Goal: Answer question/provide support: Share knowledge or assist other users

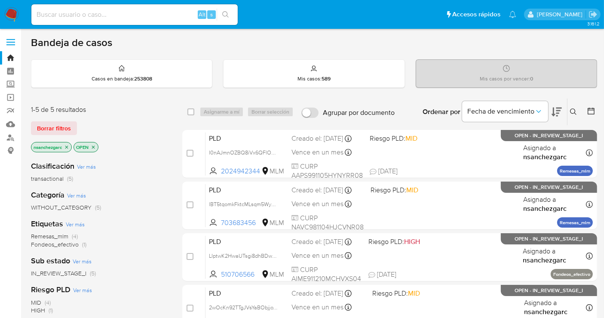
click at [570, 108] on icon at bounding box center [573, 111] width 7 height 7
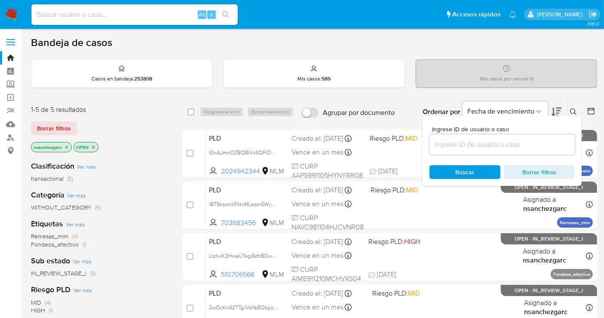
click at [462, 145] on input at bounding box center [501, 144] width 145 height 11
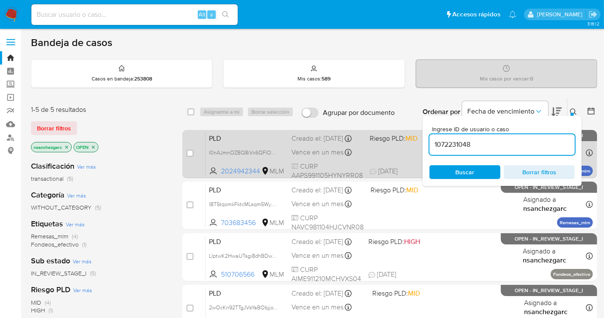
type input "1072231048"
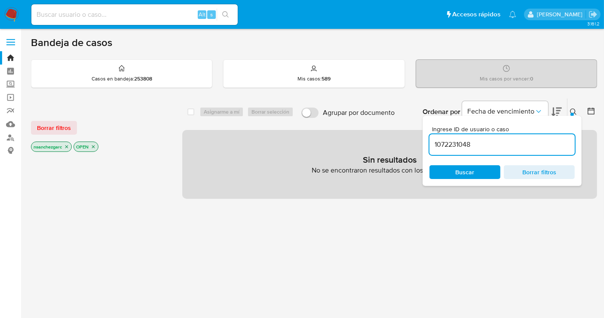
click at [68, 144] on icon "close-filter" at bounding box center [66, 146] width 5 height 5
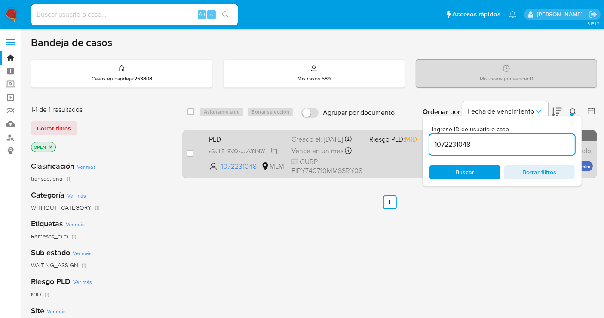
click at [274, 155] on span "sSkrL5n9VQkxvzV8INWcUTWG" at bounding box center [245, 150] width 73 height 9
drag, startPoint x: 190, startPoint y: 153, endPoint x: 219, endPoint y: 129, distance: 37.3
click at [191, 151] on input "checkbox" at bounding box center [190, 153] width 7 height 7
checkbox input "true"
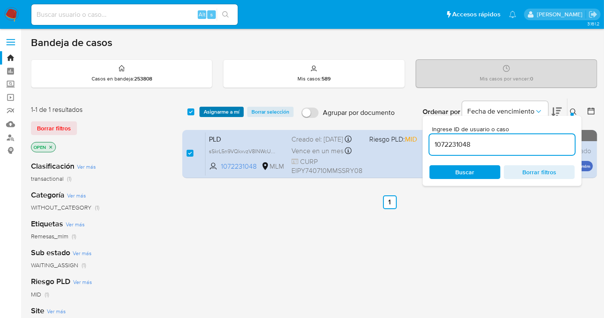
click at [220, 108] on span "Asignarme a mí" at bounding box center [222, 111] width 36 height 9
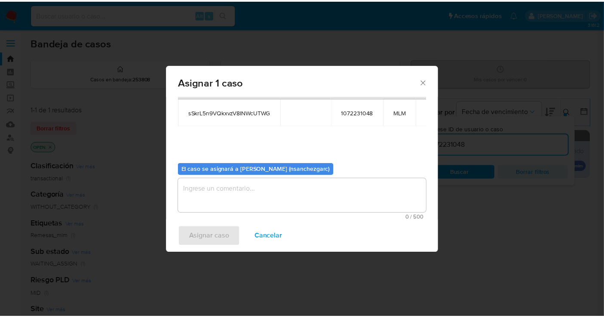
scroll to position [44, 0]
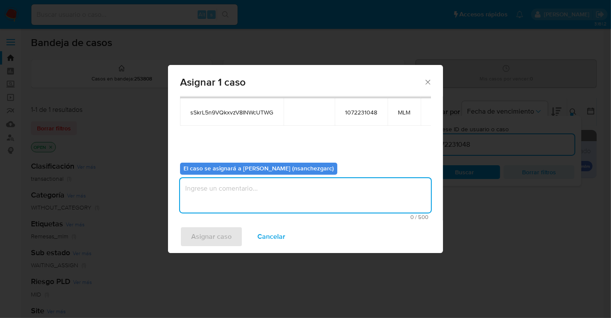
click at [203, 184] on textarea "assign-modal" at bounding box center [305, 195] width 251 height 34
type textarea "nesg"
click at [211, 236] on span "Asignar caso" at bounding box center [211, 236] width 40 height 19
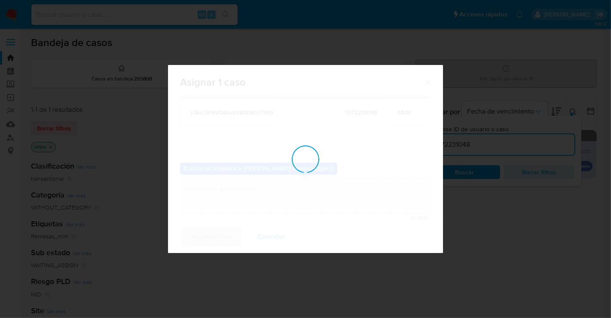
checkbox input "false"
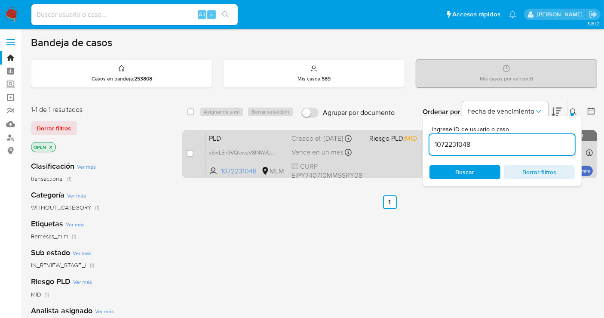
click at [313, 143] on div "Creado el: 12/09/2025 Creado el: 12/09/2025 02:10:21" at bounding box center [326, 138] width 71 height 9
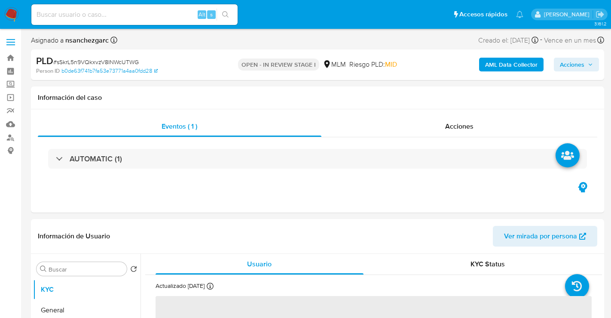
select select "10"
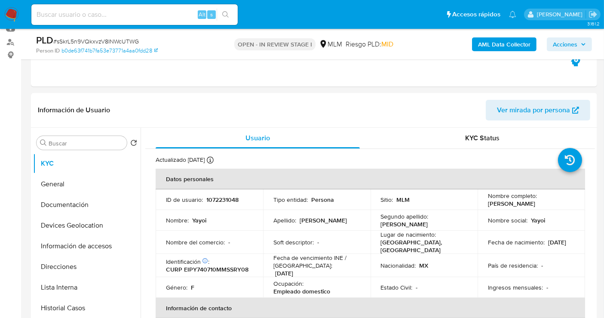
scroll to position [143, 0]
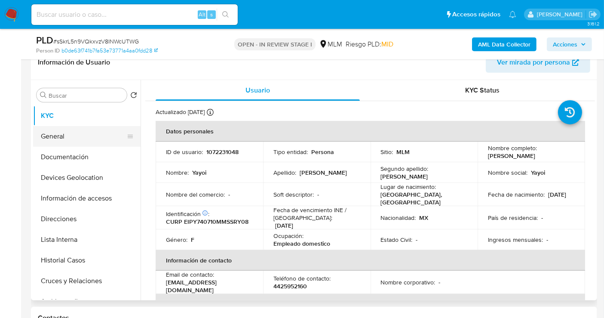
click at [102, 132] on button "General" at bounding box center [83, 136] width 101 height 21
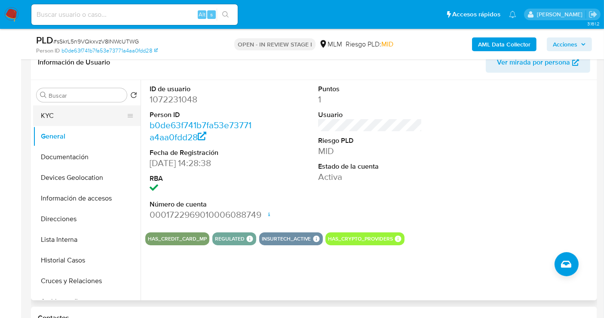
click at [95, 117] on button "KYC" at bounding box center [83, 115] width 101 height 21
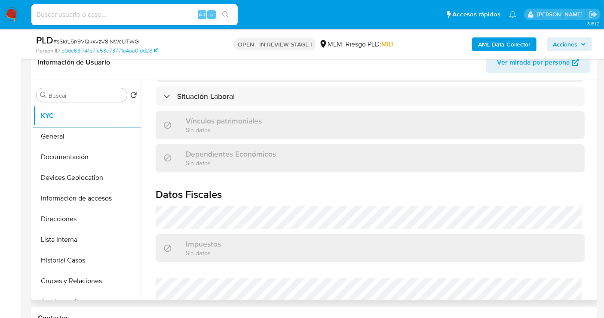
scroll to position [534, 0]
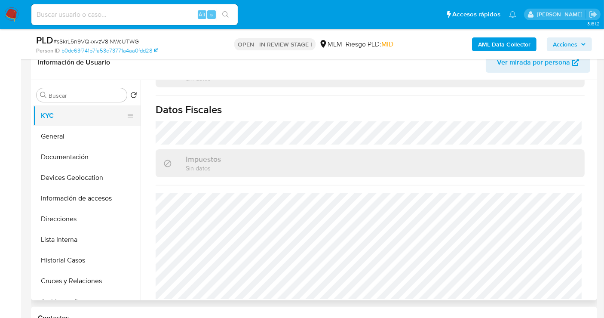
click at [52, 113] on button "KYC" at bounding box center [83, 115] width 101 height 21
click at [56, 139] on button "General" at bounding box center [83, 136] width 101 height 21
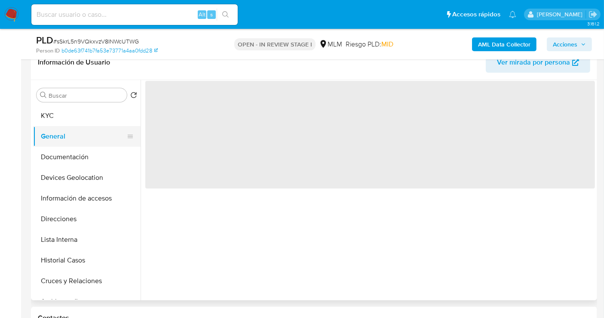
scroll to position [0, 0]
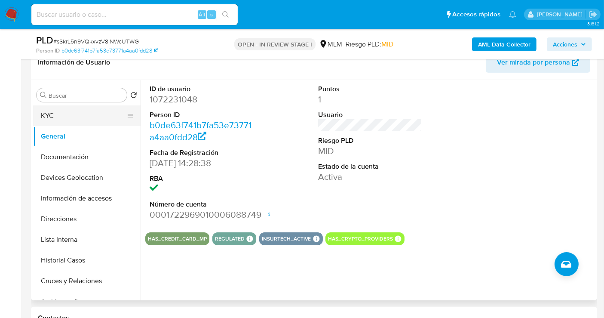
click at [94, 117] on button "KYC" at bounding box center [83, 115] width 101 height 21
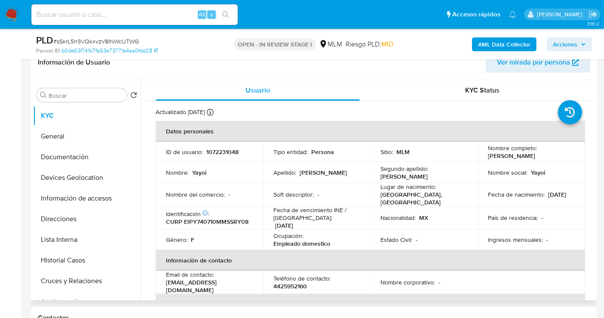
click at [296, 284] on p "4425952160" at bounding box center [290, 286] width 34 height 8
copy p "4425952160"
click at [62, 162] on button "Documentación" at bounding box center [83, 157] width 101 height 21
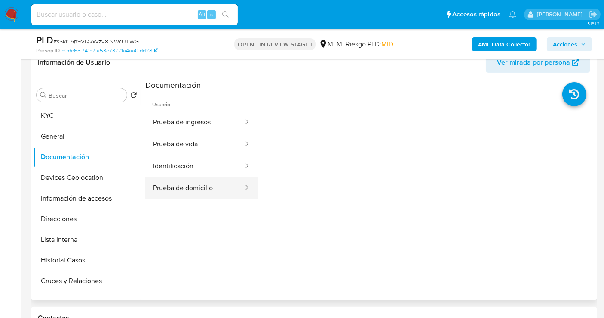
click at [198, 186] on button "Prueba de domicilio" at bounding box center [194, 188] width 99 height 22
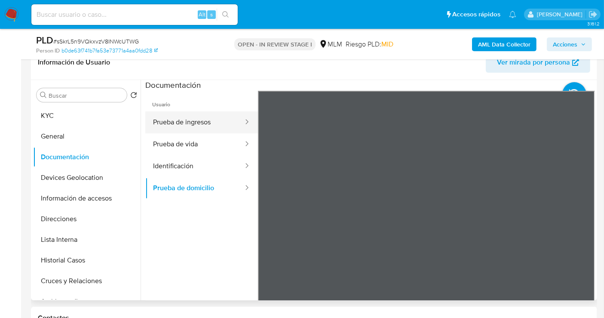
click at [187, 123] on button "Prueba de ingresos" at bounding box center [194, 122] width 99 height 22
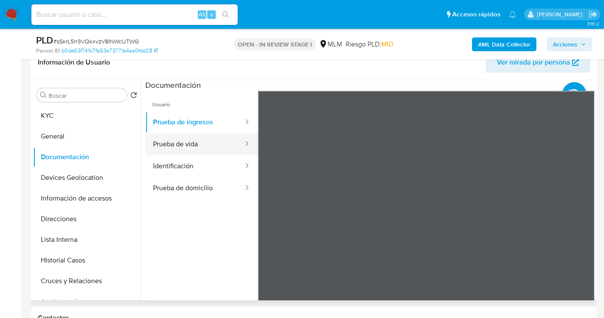
click at [192, 147] on button "Prueba de vida" at bounding box center [194, 144] width 99 height 22
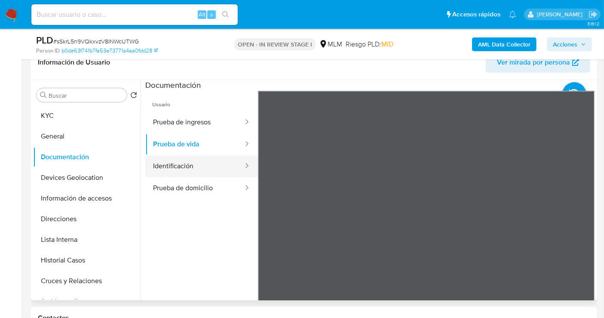
click at [182, 167] on button "Identificación" at bounding box center [194, 166] width 99 height 22
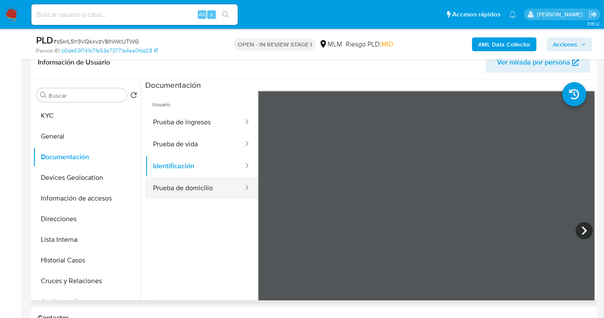
click at [171, 185] on button "Prueba de domicilio" at bounding box center [194, 188] width 99 height 22
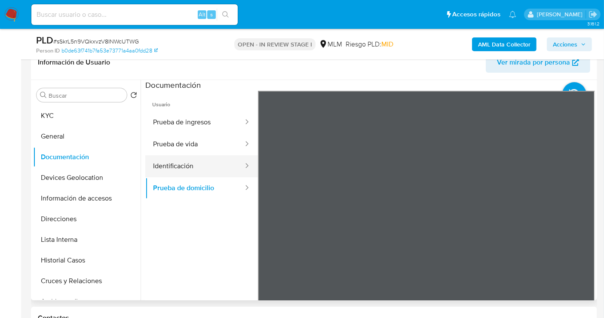
click at [171, 165] on button "Identificación" at bounding box center [194, 166] width 99 height 22
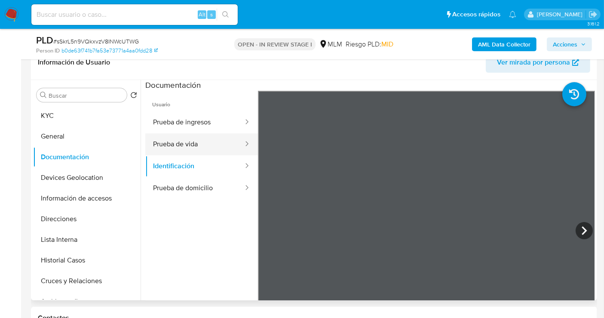
click at [184, 145] on button "Prueba de vida" at bounding box center [194, 144] width 99 height 22
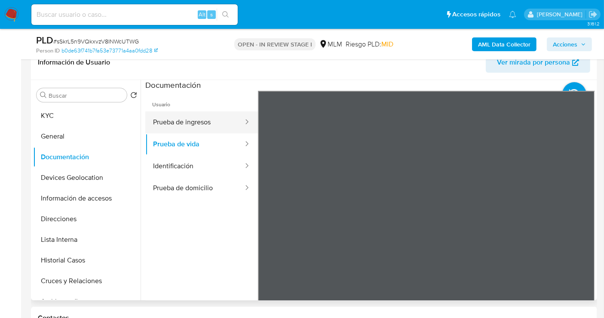
click at [181, 126] on button "Prueba de ingresos" at bounding box center [194, 122] width 99 height 22
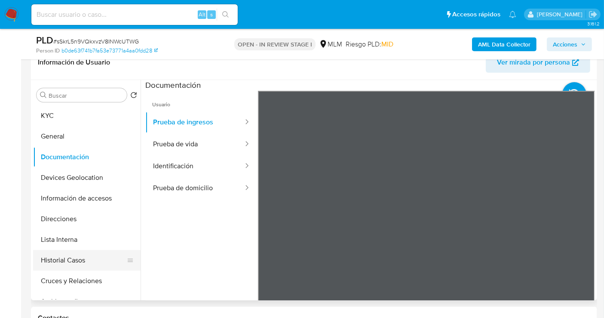
click at [72, 263] on button "Historial Casos" at bounding box center [83, 260] width 101 height 21
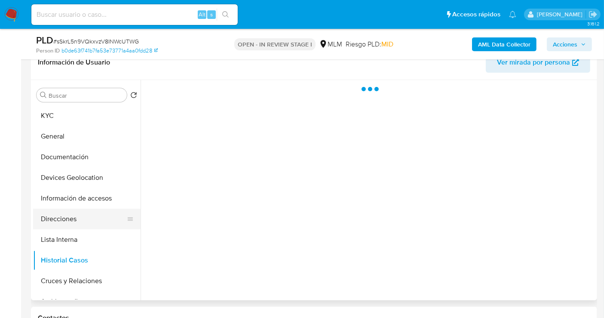
click at [61, 222] on button "Direcciones" at bounding box center [83, 218] width 101 height 21
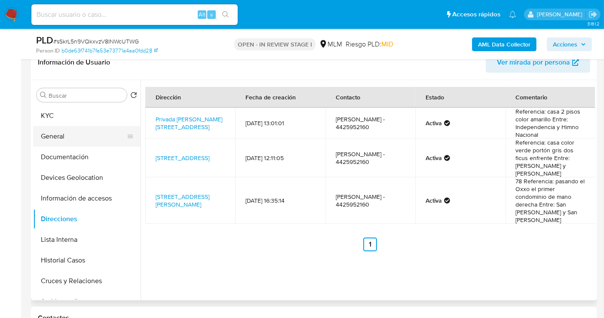
scroll to position [48, 0]
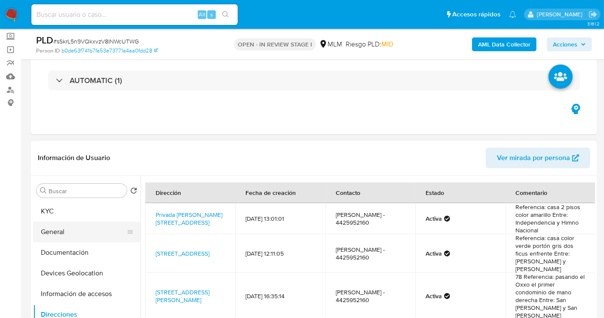
click at [75, 230] on button "General" at bounding box center [83, 231] width 101 height 21
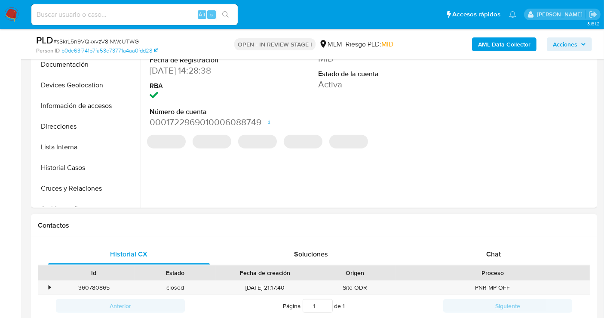
scroll to position [191, 0]
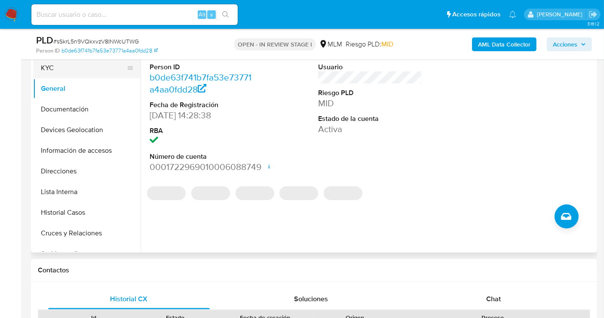
click at [54, 68] on button "KYC" at bounding box center [83, 68] width 101 height 21
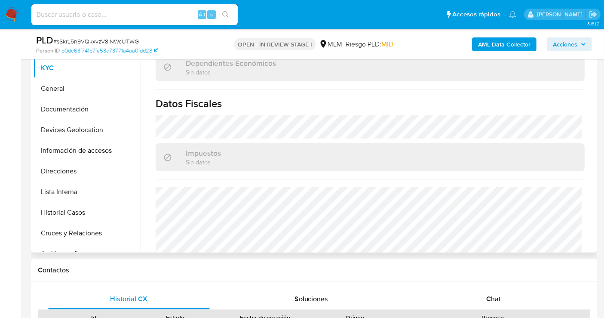
scroll to position [534, 0]
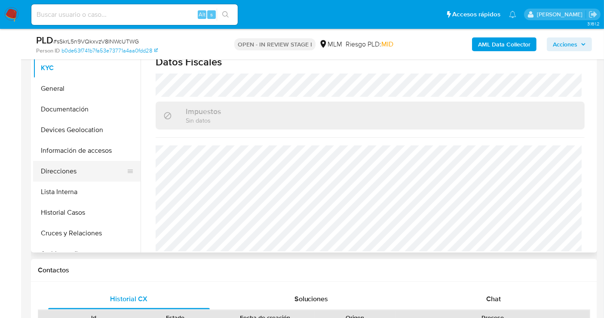
click at [66, 175] on button "Direcciones" at bounding box center [83, 171] width 101 height 21
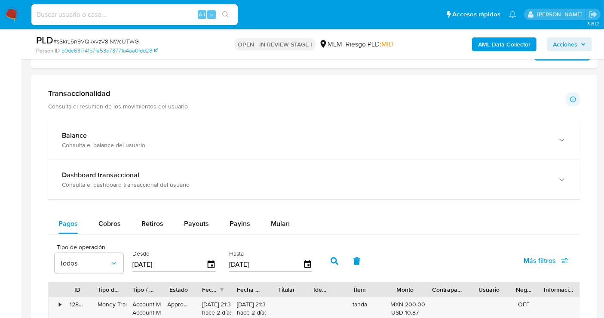
scroll to position [525, 0]
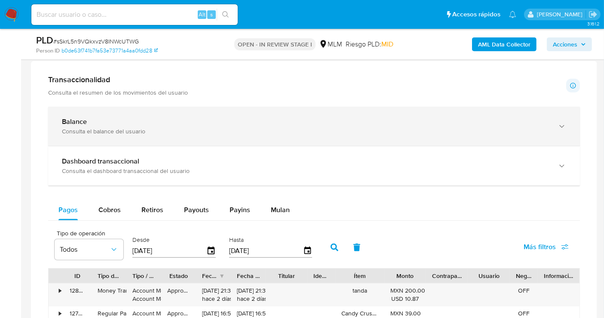
click at [179, 122] on div "Balance" at bounding box center [305, 121] width 487 height 9
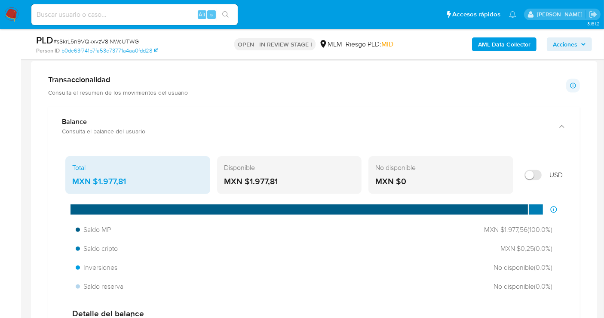
click at [121, 178] on div "MXN $1.977,81" at bounding box center [137, 181] width 131 height 11
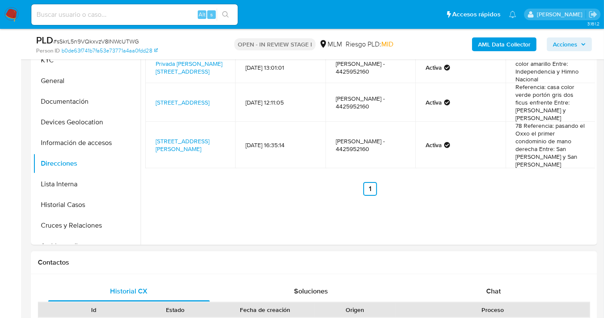
scroll to position [191, 0]
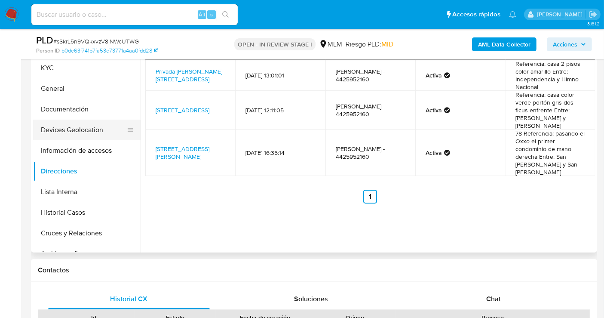
click at [82, 131] on button "Devices Geolocation" at bounding box center [83, 129] width 101 height 21
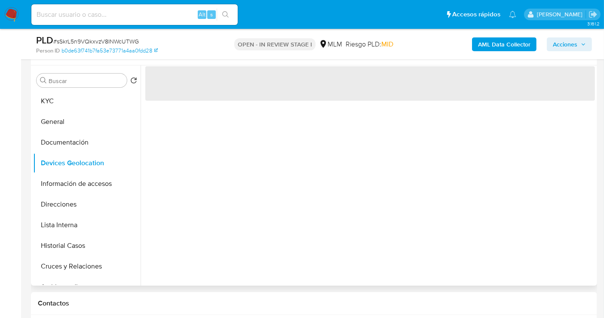
scroll to position [143, 0]
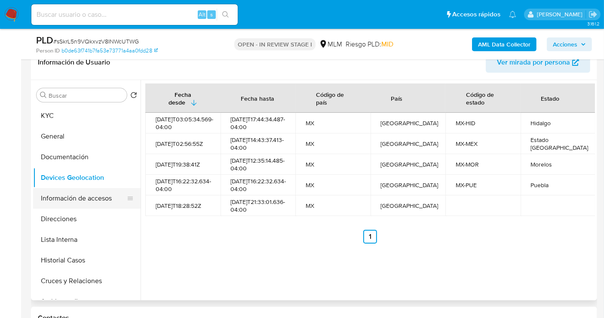
click at [95, 193] on button "Información de accesos" at bounding box center [83, 198] width 101 height 21
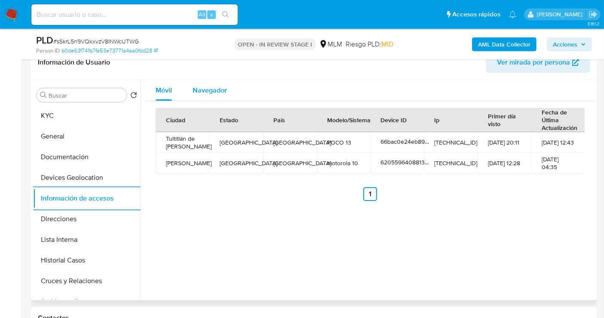
click at [198, 92] on span "Navegador" at bounding box center [210, 90] width 34 height 10
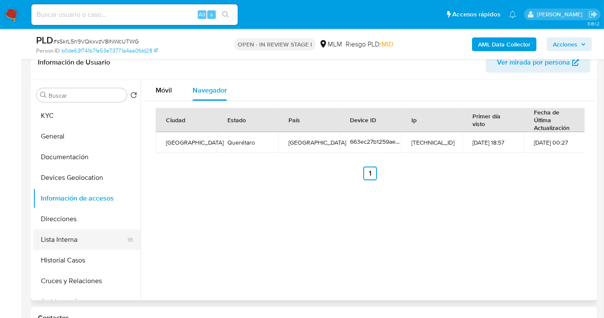
click at [67, 237] on button "Lista Interna" at bounding box center [83, 239] width 101 height 21
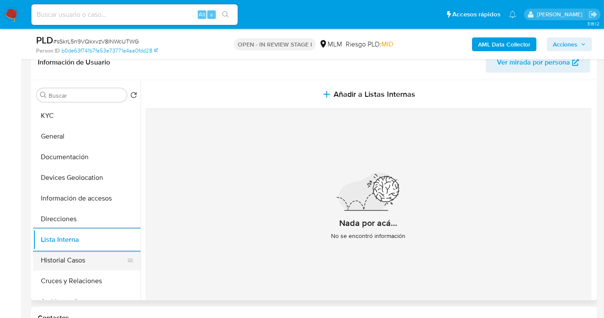
click at [66, 259] on button "Historial Casos" at bounding box center [83, 260] width 101 height 21
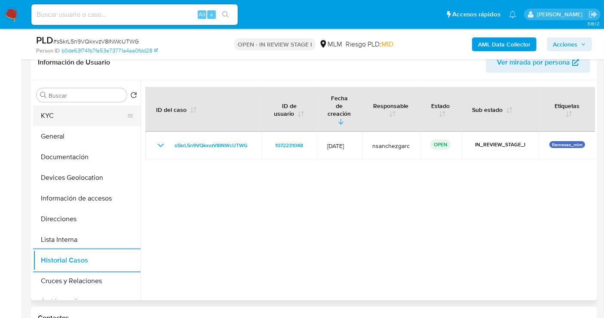
click at [77, 121] on button "KYC" at bounding box center [83, 115] width 101 height 21
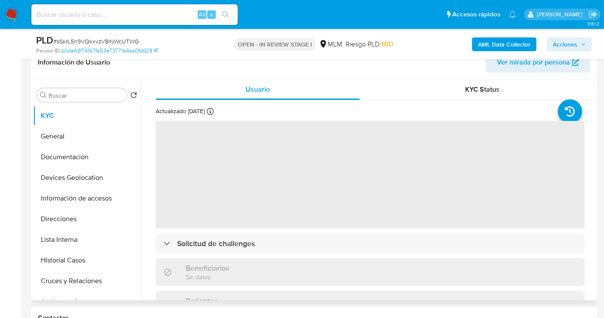
scroll to position [0, 0]
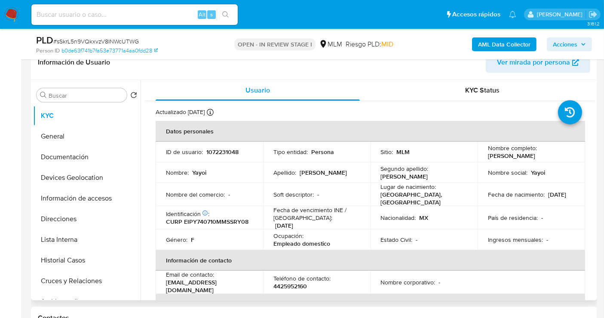
click at [292, 282] on p "4425952160" at bounding box center [290, 286] width 34 height 8
copy p "4425952160"
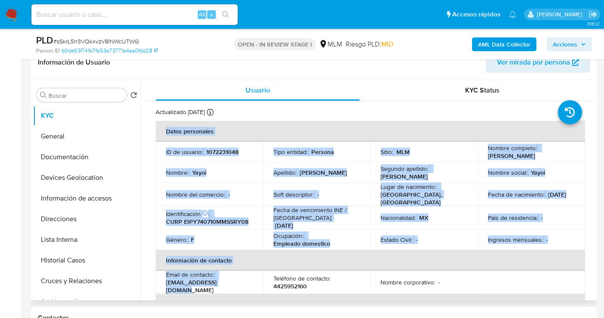
drag, startPoint x: 235, startPoint y: 284, endPoint x: 154, endPoint y: 282, distance: 81.2
copy section "Datos personales ID de usuario : 1072231048 Tipo entidad : Persona Sitio : MLM …"
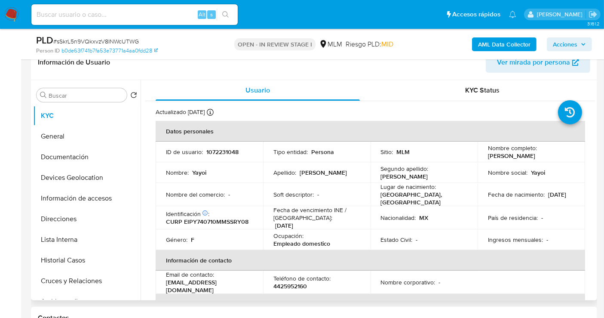
click at [242, 283] on div "Email de contacto : [EMAIL_ADDRESS][DOMAIN_NAME]" at bounding box center [209, 281] width 87 height 23
drag, startPoint x: 238, startPoint y: 286, endPoint x: 164, endPoint y: 285, distance: 73.5
click at [164, 285] on td "Email de contacto : [EMAIL_ADDRESS][DOMAIN_NAME]" at bounding box center [209, 281] width 107 height 23
copy p "[EMAIL_ADDRESS][DOMAIN_NAME]"
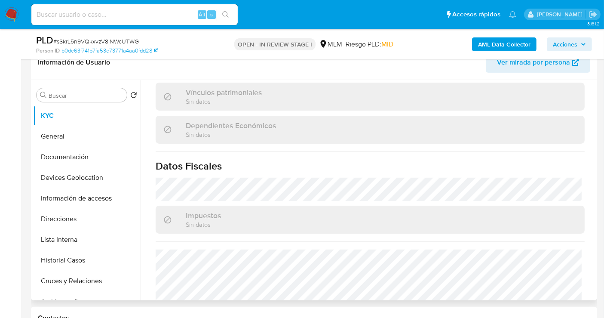
scroll to position [525, 0]
